Goal: Check status

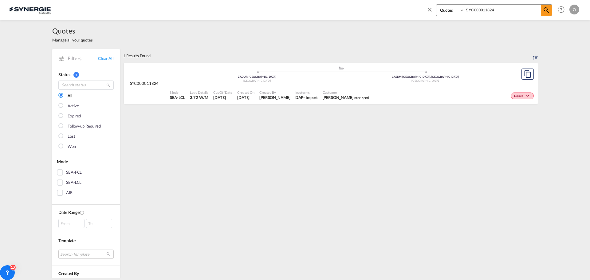
select select "Quotes"
drag, startPoint x: 507, startPoint y: 11, endPoint x: 455, endPoint y: 7, distance: 51.8
click at [426, 9] on div "Bookings Quotes Enquiries SYC000011824 Help Resources Product Release O My Prof…" at bounding box center [502, 9] width 158 height 19
paste input "400"
type input "SYC000014004"
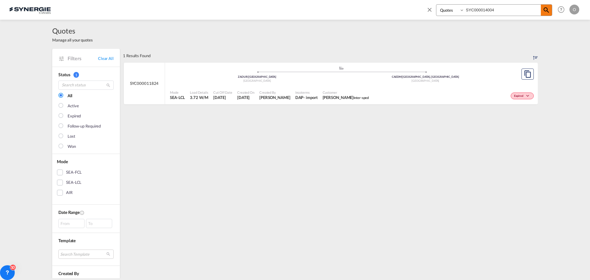
click at [545, 11] on md-icon "icon-magnify" at bounding box center [546, 9] width 7 height 7
click at [470, 95] on div "Won" at bounding box center [471, 95] width 130 height 15
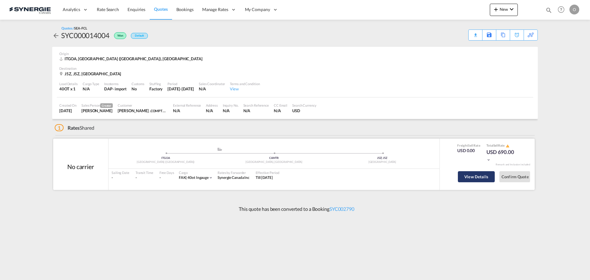
click at [477, 176] on button "View Details" at bounding box center [476, 176] width 37 height 11
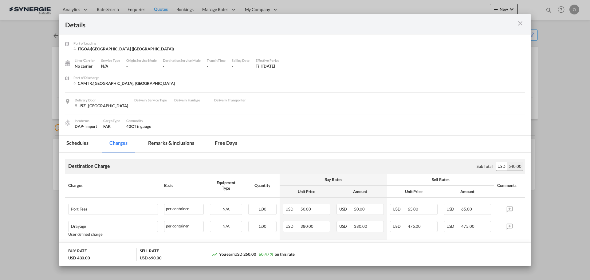
click at [519, 23] on md-icon "icon-close m-3 fg-AAA8AD cursor" at bounding box center [520, 23] width 7 height 7
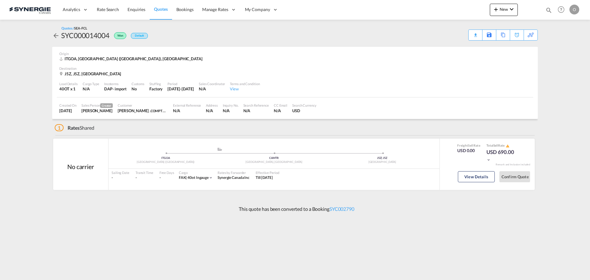
click at [153, 112] on div "Miguel Guénette . COMPTOIR AGRICOLE STE-ANNE INC." at bounding box center [143, 111] width 50 height 6
click at [159, 111] on div "Miguel Guénette . COMPTOIR AGRICOLE STE-ANNE INC." at bounding box center [143, 111] width 50 height 6
click at [164, 110] on span "COMPTOIR AGRICOLE STE-[PERSON_NAME] INC." at bounding box center [188, 110] width 75 height 5
